Goal: Information Seeking & Learning: Learn about a topic

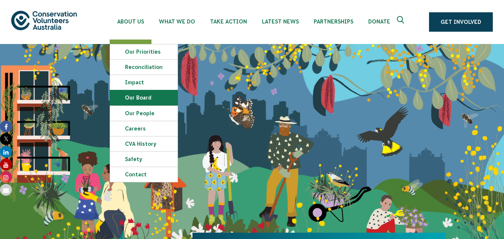
click at [152, 99] on link "Our Board" at bounding box center [144, 97] width 68 height 15
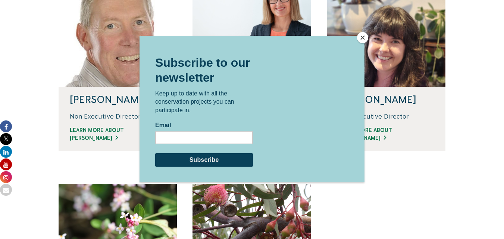
scroll to position [242, 0]
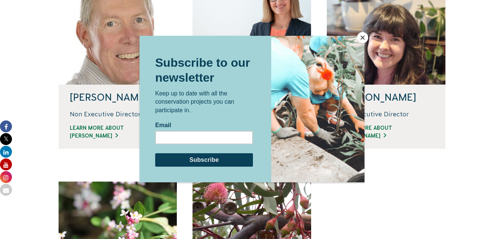
click at [363, 36] on button "Close" at bounding box center [362, 37] width 11 height 11
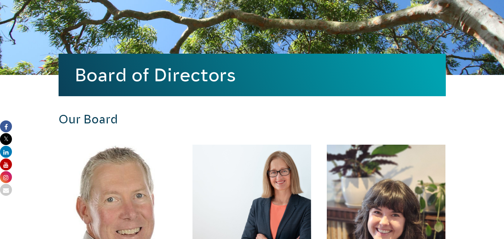
scroll to position [0, 0]
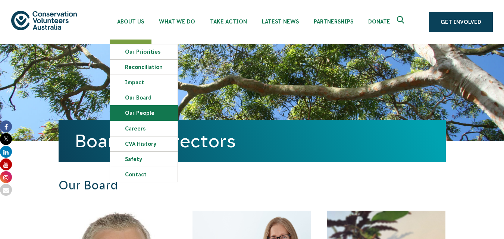
click at [148, 114] on link "Our People" at bounding box center [144, 113] width 68 height 15
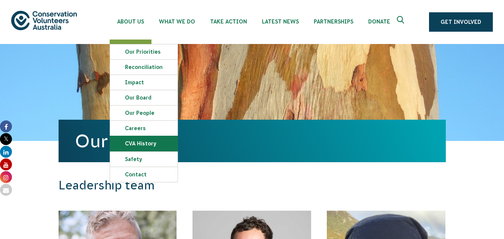
click at [144, 147] on link "CVA history" at bounding box center [144, 143] width 68 height 15
